Goal: Communication & Community: Answer question/provide support

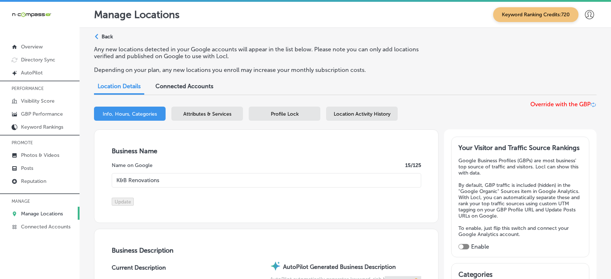
select select "US"
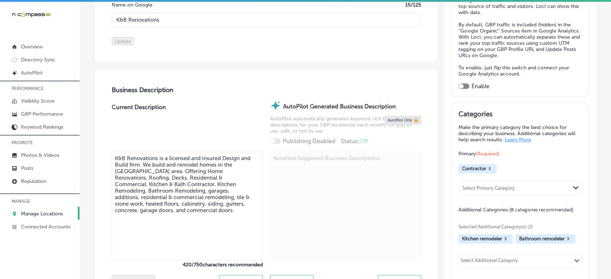
click at [40, 210] on link "Manage Locations" at bounding box center [40, 213] width 80 height 13
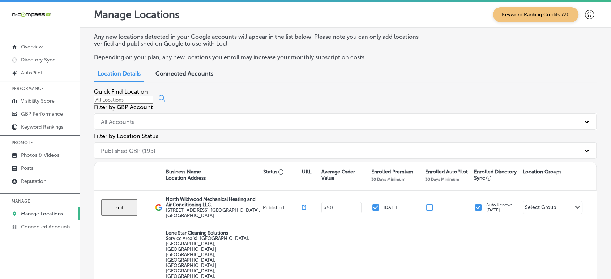
click at [149, 104] on div at bounding box center [345, 99] width 503 height 9
click at [149, 101] on div at bounding box center [345, 99] width 503 height 9
click at [147, 104] on input at bounding box center [123, 100] width 59 height 8
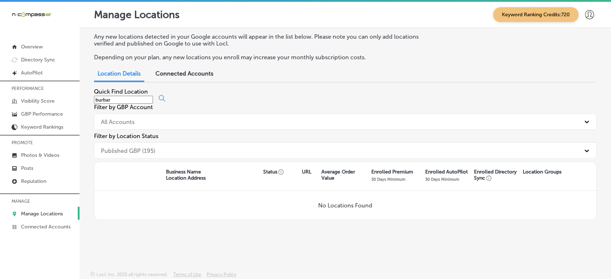
click at [148, 104] on input "burbar" at bounding box center [123, 100] width 59 height 8
paste input "Burbar Construction"
type input "Burbar Construction"
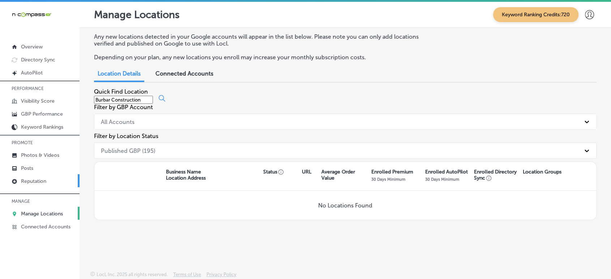
click at [44, 185] on link "Reputation" at bounding box center [40, 180] width 80 height 13
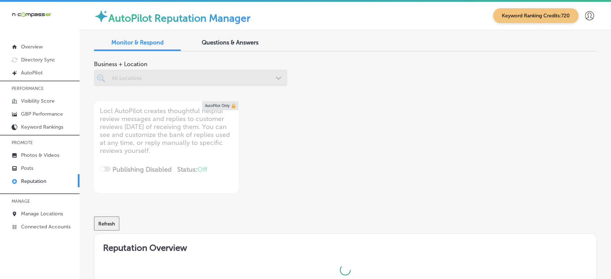
type textarea "x"
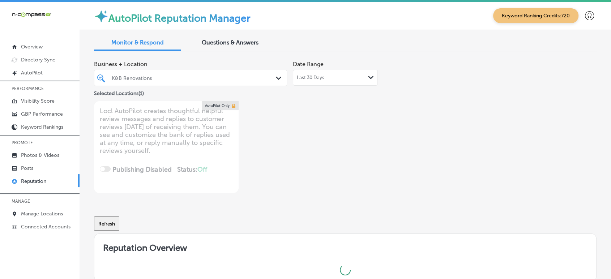
click at [218, 49] on div "Questions & Answers" at bounding box center [230, 43] width 87 height 16
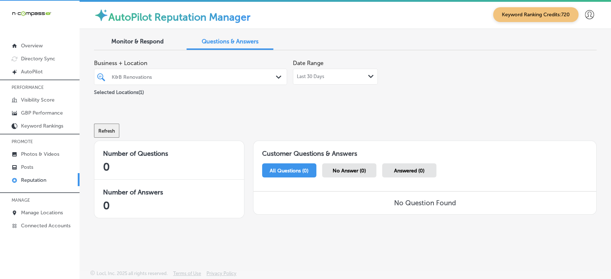
scroll to position [1, 0]
click at [231, 72] on div at bounding box center [182, 77] width 143 height 10
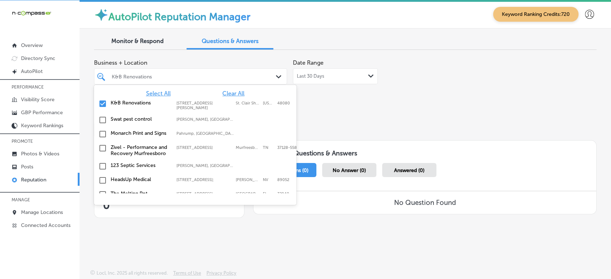
click at [231, 92] on span "Clear All" at bounding box center [233, 93] width 22 height 7
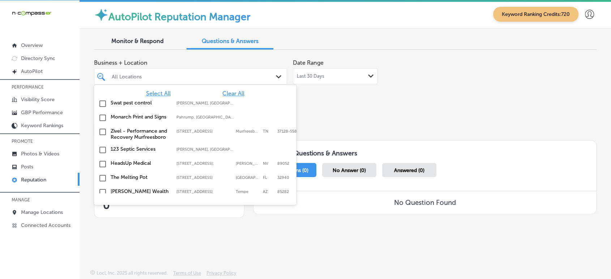
click at [156, 92] on span "Select All" at bounding box center [158, 93] width 25 height 7
click at [404, 108] on div "Refresh" at bounding box center [345, 127] width 503 height 38
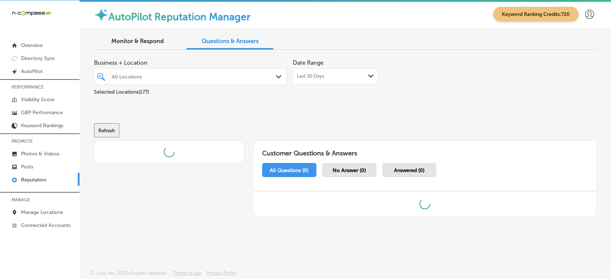
click at [341, 78] on div "Last 30 Days Path Created with Sketch." at bounding box center [335, 76] width 77 height 6
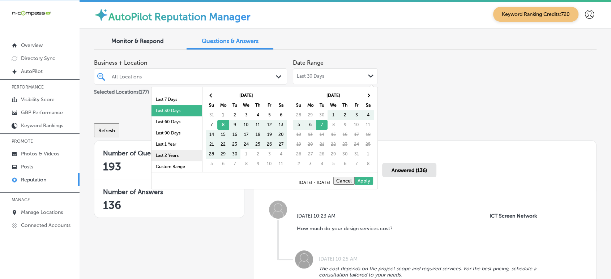
scroll to position [42, 0]
click at [179, 144] on li "Last 1 Year" at bounding box center [177, 143] width 51 height 11
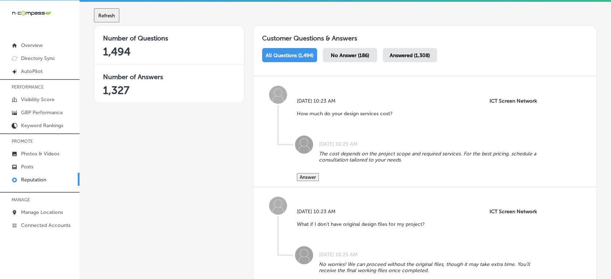
scroll to position [120, 0]
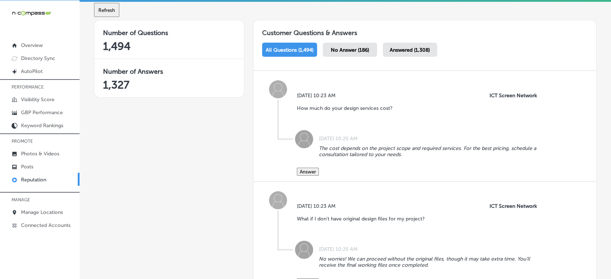
click at [353, 51] on span "No Answer (186)" at bounding box center [350, 50] width 38 height 6
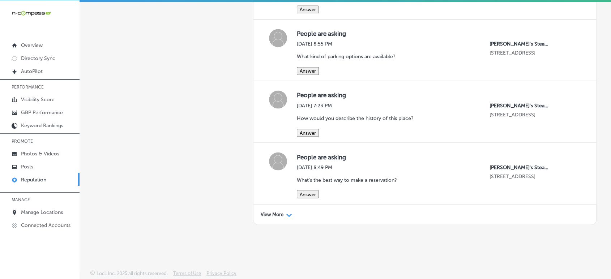
scroll to position [1290, 0]
click at [289, 216] on icon "Path Created with Sketch." at bounding box center [288, 215] width 5 height 3
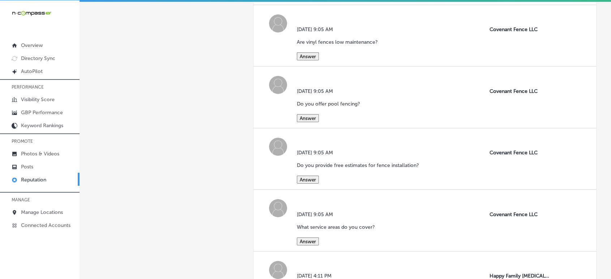
scroll to position [2586, 0]
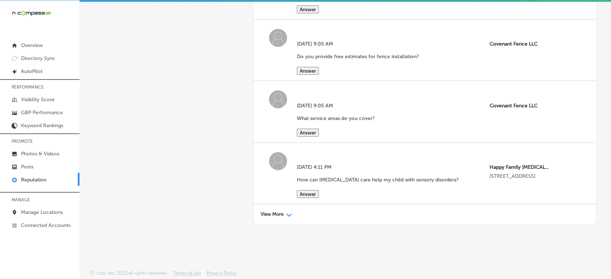
click at [280, 215] on p "View More" at bounding box center [272, 215] width 23 height 6
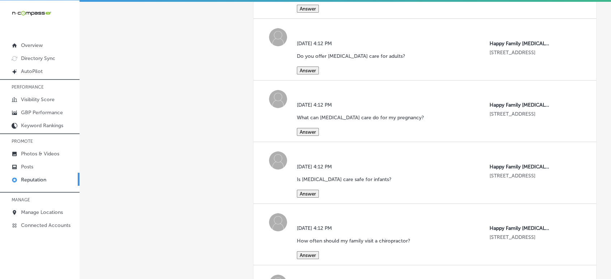
scroll to position [2707, 0]
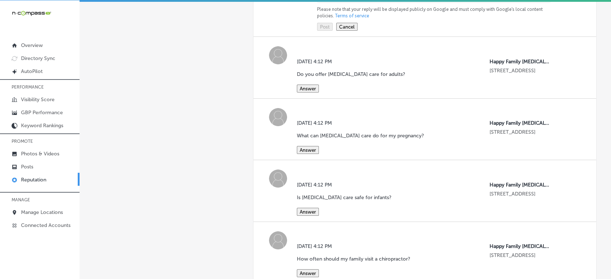
paste textarea "[MEDICAL_DATA] care for children with sensory disorders focuses on supporting t…"
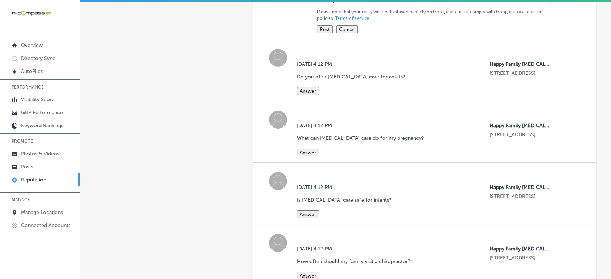
type textarea "[MEDICAL_DATA] care for children with sensory disorders focuses on supporting t…"
click at [329, 33] on button "Post" at bounding box center [325, 29] width 16 height 8
click at [302, 95] on button "Answer" at bounding box center [308, 91] width 22 height 8
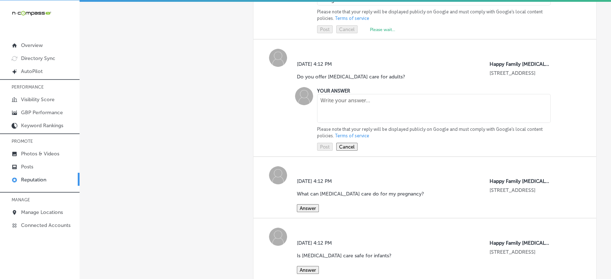
click at [333, 123] on textarea at bounding box center [434, 108] width 234 height 29
paste textarea "Yes, we provide [MEDICAL_DATA] care for adults, focusing on wellness, stress re…"
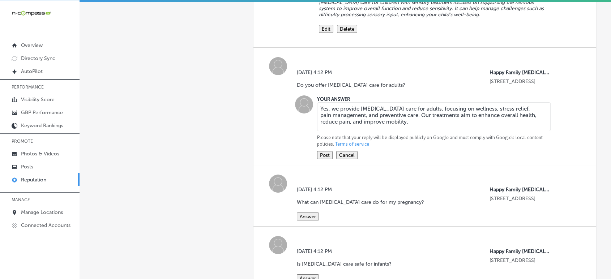
type textarea "Yes, we provide [MEDICAL_DATA] care for adults, focusing on wellness, stress re…"
click at [328, 159] on div "Post Cancel" at bounding box center [337, 154] width 40 height 12
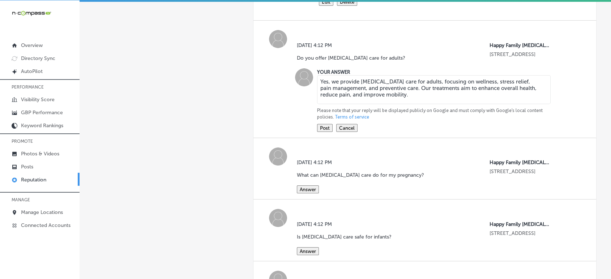
scroll to position [2747, 0]
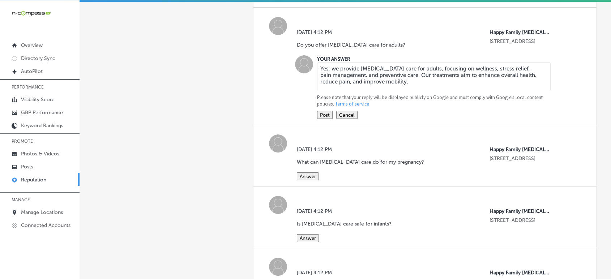
click at [325, 119] on button "Post" at bounding box center [325, 115] width 16 height 8
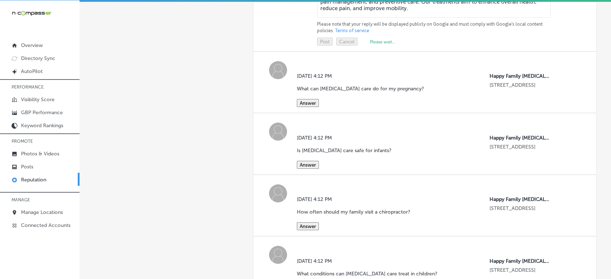
scroll to position [2867, 0]
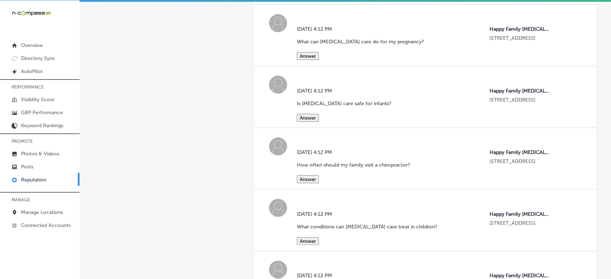
click at [307, 60] on button "Answer" at bounding box center [308, 56] width 22 height 8
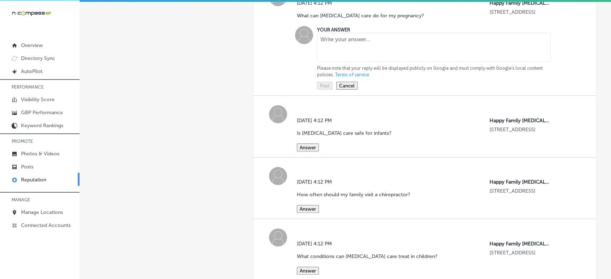
scroll to position [2948, 0]
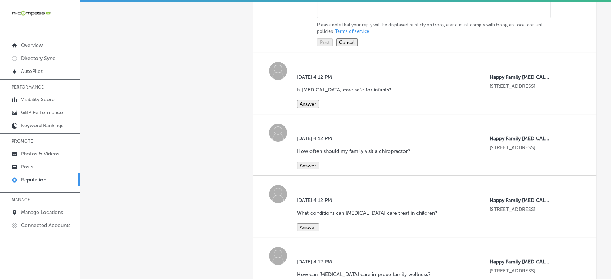
click at [352, 18] on textarea at bounding box center [434, 4] width 234 height 29
paste textarea "Pregnancy is a time of great change for the body, and [MEDICAL_DATA] care can p…"
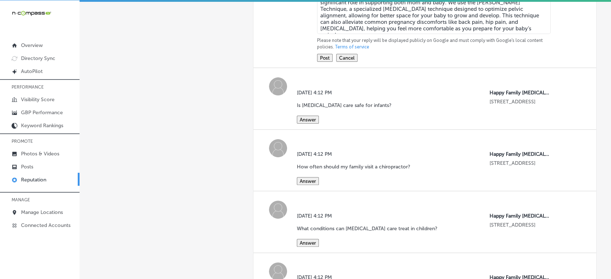
type textarea "Pregnancy is a time of great change for the body, and [MEDICAL_DATA] care can p…"
click at [328, 62] on button "Post" at bounding box center [325, 58] width 16 height 8
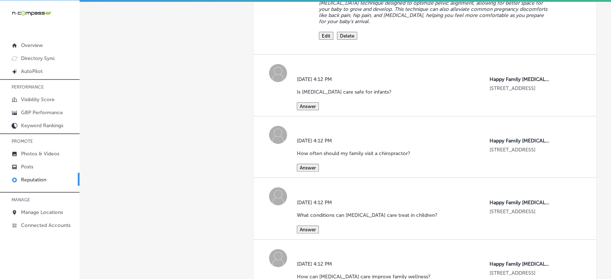
scroll to position [3028, 0]
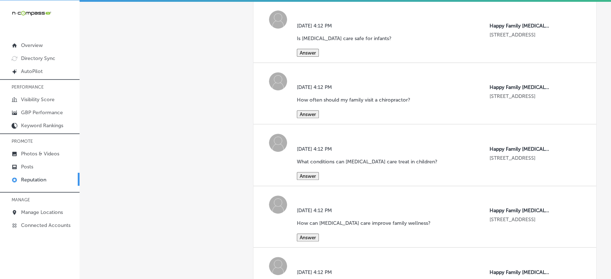
click at [311, 57] on button "Answer" at bounding box center [308, 53] width 22 height 8
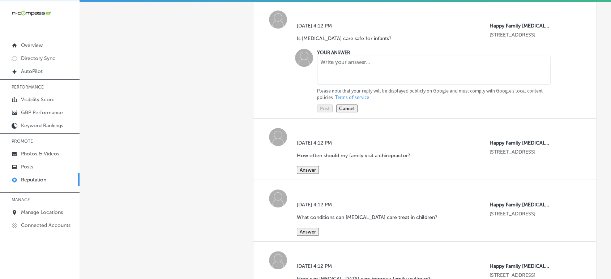
click at [345, 85] on textarea at bounding box center [434, 70] width 234 height 29
paste textarea "Absolutely! [MEDICAL_DATA] care for infants is safe and gentle, focusing on hel…"
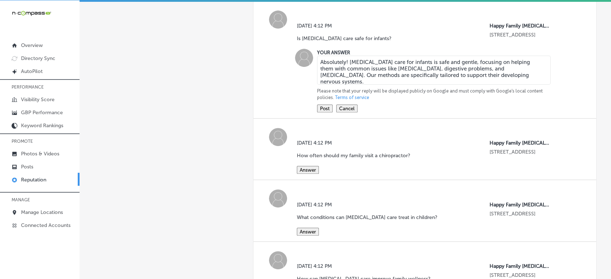
type textarea "Absolutely! [MEDICAL_DATA] care for infants is safe and gentle, focusing on hel…"
click at [326, 112] on button "Post" at bounding box center [325, 109] width 16 height 8
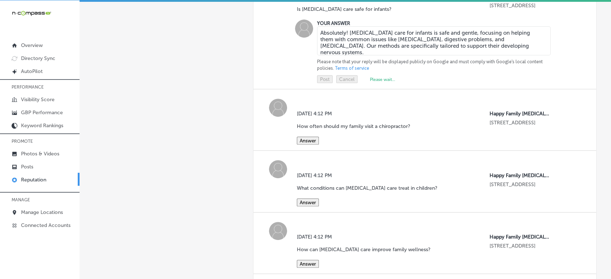
scroll to position [3149, 0]
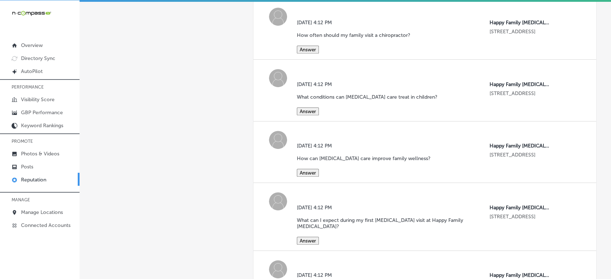
click at [315, 54] on button "Answer" at bounding box center [308, 50] width 22 height 8
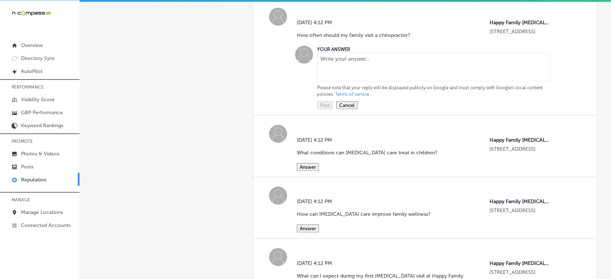
click at [354, 81] on textarea at bounding box center [434, 66] width 234 height 29
paste textarea "The frequency of [MEDICAL_DATA] visits depends on individual health goals. For …"
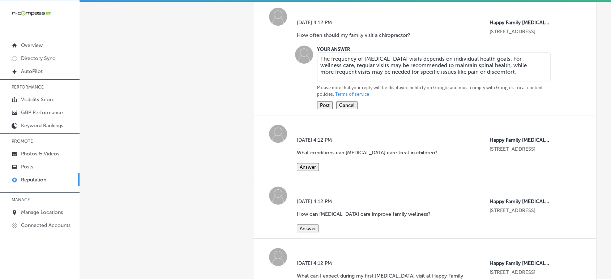
type textarea "The frequency of [MEDICAL_DATA] visits depends on individual health goals. For …"
click at [331, 109] on div "YOUR ANSWER The frequency of [MEDICAL_DATA] visits depends on individual health…" at bounding box center [430, 78] width 239 height 64
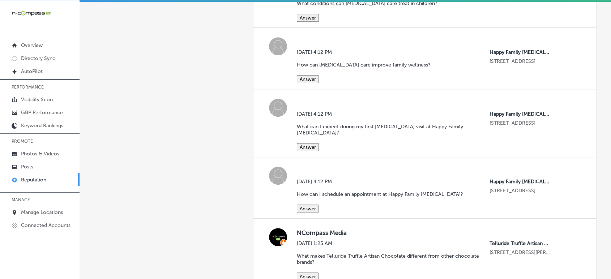
scroll to position [3309, 0]
click at [312, 21] on button "Answer" at bounding box center [308, 17] width 22 height 8
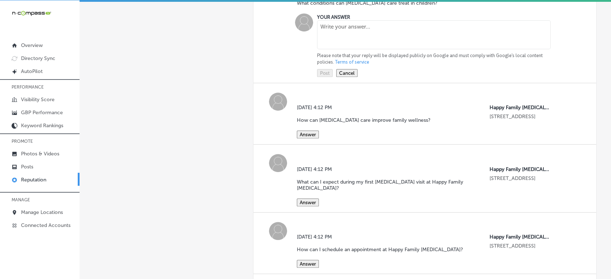
click at [331, 51] on div at bounding box center [434, 35] width 234 height 30
click at [336, 49] on textarea at bounding box center [434, 34] width 234 height 29
paste textarea "[MEDICAL_DATA] care for children can help with a variety of conditions, includi…"
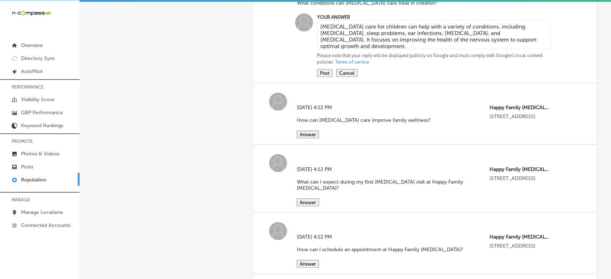
type textarea "[MEDICAL_DATA] care for children can help with a variety of conditions, includi…"
click at [323, 77] on button "Post" at bounding box center [325, 73] width 16 height 8
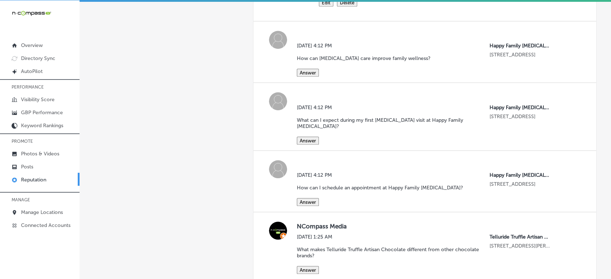
scroll to position [3390, 0]
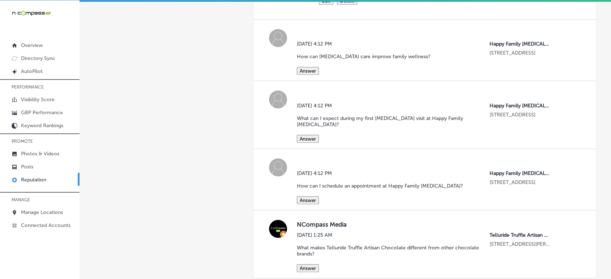
click at [318, 75] on button "Answer" at bounding box center [308, 71] width 22 height 8
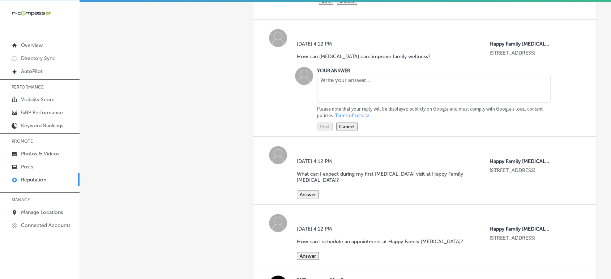
click at [356, 103] on textarea at bounding box center [434, 88] width 234 height 29
paste textarea "[MEDICAL_DATA] care improves family wellness by focusing on the health of the n…"
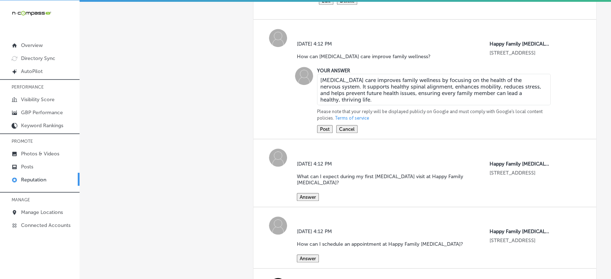
type textarea "[MEDICAL_DATA] care improves family wellness by focusing on the health of the n…"
click at [321, 133] on button "Post" at bounding box center [325, 129] width 16 height 8
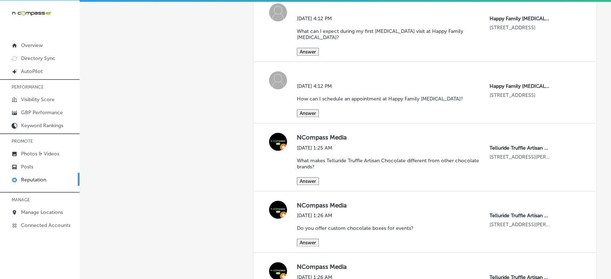
scroll to position [3550, 0]
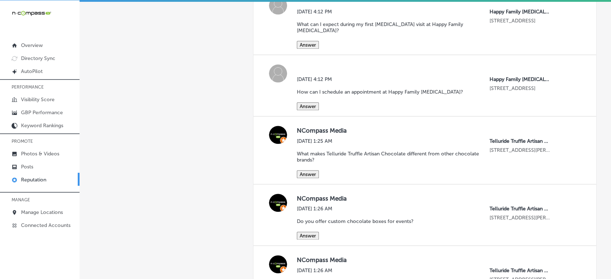
click at [317, 49] on button "Answer" at bounding box center [308, 45] width 22 height 8
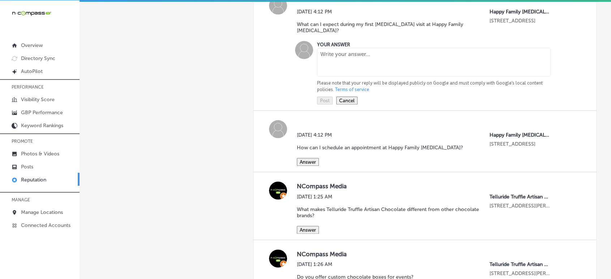
click at [338, 77] on textarea at bounding box center [434, 62] width 234 height 29
paste textarea "During your first visit, our team will perform a thorough consultation and exam…"
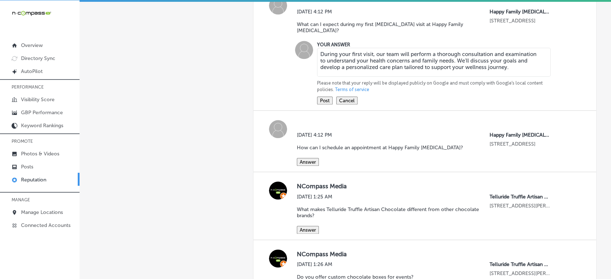
type textarea "During your first visit, our team will perform a thorough consultation and exam…"
click at [329, 111] on div "[DATE] 4:12 PM What can I expect during my first [MEDICAL_DATA] visit at Happy …" at bounding box center [424, 49] width 343 height 124
click at [328, 105] on button "Post" at bounding box center [325, 101] width 16 height 8
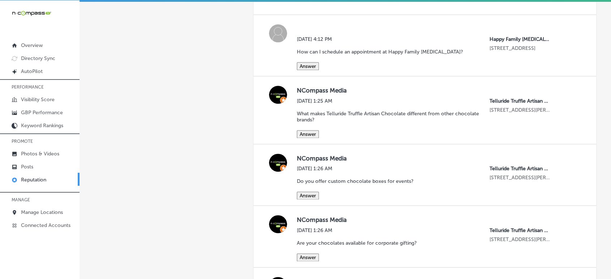
scroll to position [3671, 0]
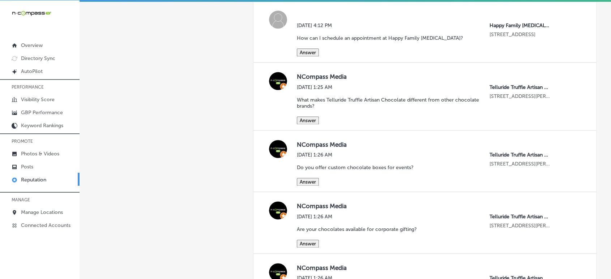
click at [307, 56] on button "Answer" at bounding box center [308, 52] width 22 height 8
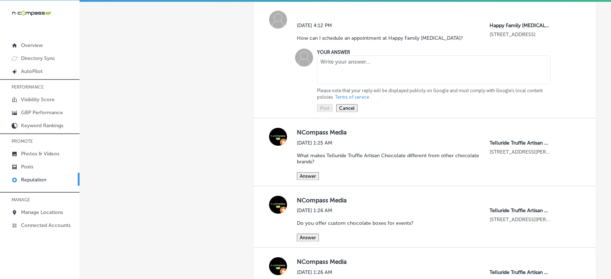
click at [343, 84] on textarea at bounding box center [434, 69] width 234 height 29
paste textarea "Scheduling an appointment at Happy Family [MEDICAL_DATA] is easy! Simply call o…"
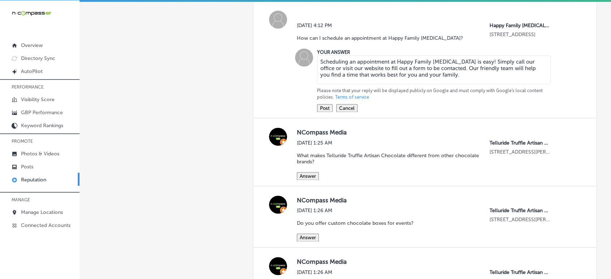
type textarea "Scheduling an appointment at Happy Family [MEDICAL_DATA] is easy! Simply call o…"
click at [321, 112] on button "Post" at bounding box center [325, 108] width 16 height 8
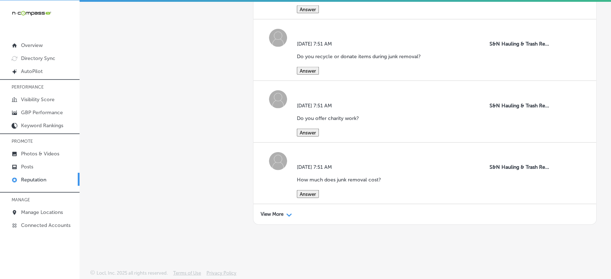
scroll to position [4505, 0]
click at [278, 214] on p "View More" at bounding box center [272, 215] width 23 height 6
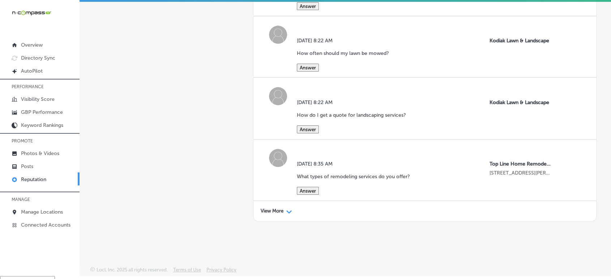
scroll to position [10, 0]
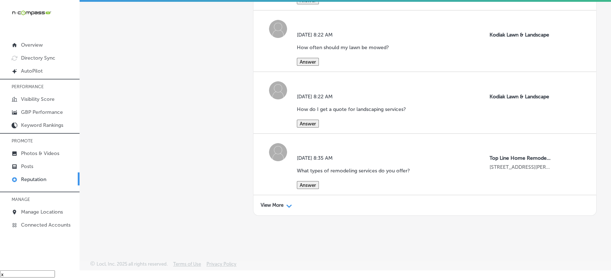
click at [267, 204] on p "View More" at bounding box center [272, 205] width 23 height 6
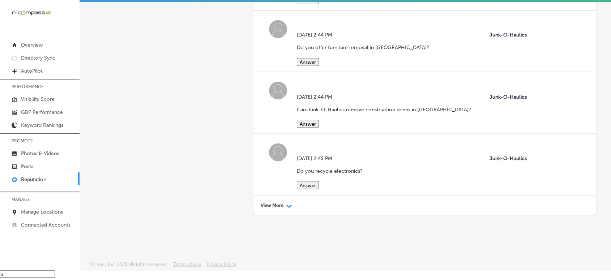
scroll to position [7110, 0]
click at [271, 202] on p "View More" at bounding box center [272, 205] width 23 height 6
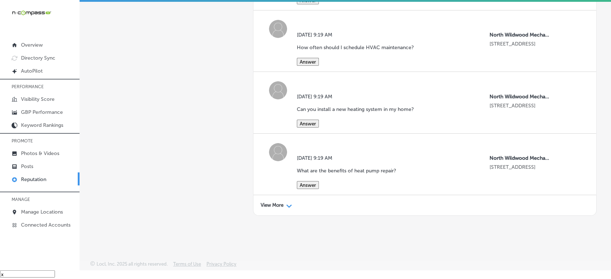
scroll to position [8413, 0]
click at [47, 213] on p "Manage Locations" at bounding box center [42, 212] width 42 height 6
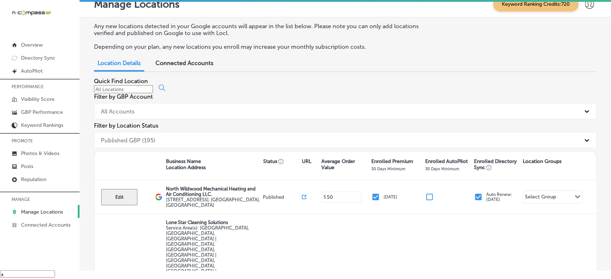
scroll to position [40, 0]
